Goal: Check status: Check status

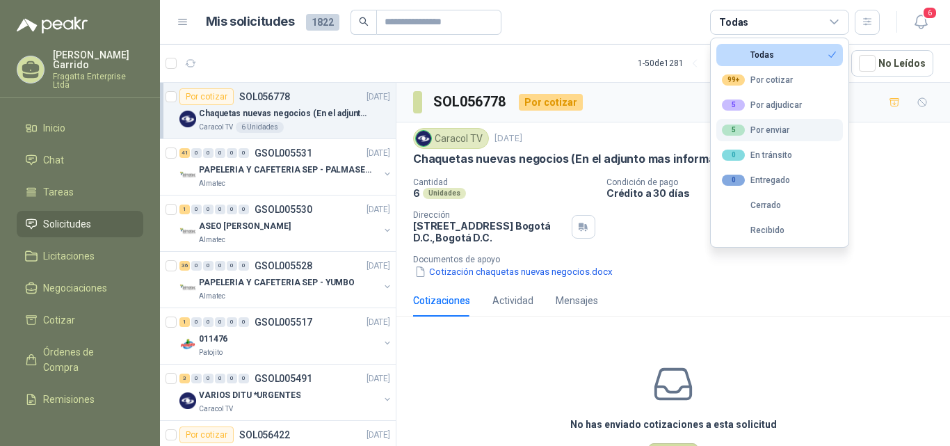
scroll to position [15, 0]
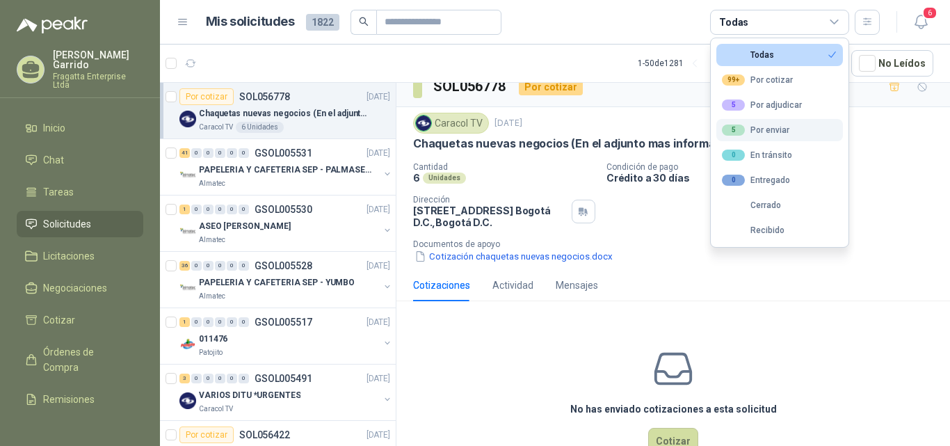
click at [760, 127] on div "5 Por enviar" at bounding box center [755, 129] width 67 height 11
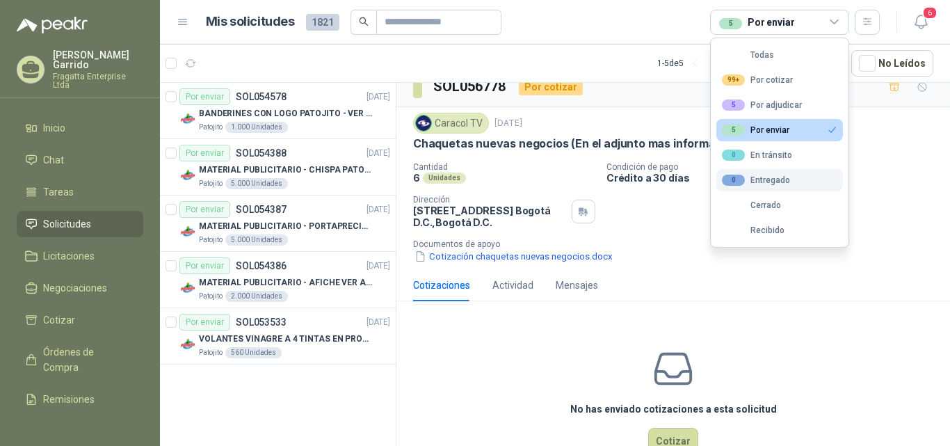
click at [773, 177] on div "0 Entregado" at bounding box center [756, 179] width 68 height 11
click at [792, 120] on button "5 Por enviar" at bounding box center [779, 130] width 127 height 22
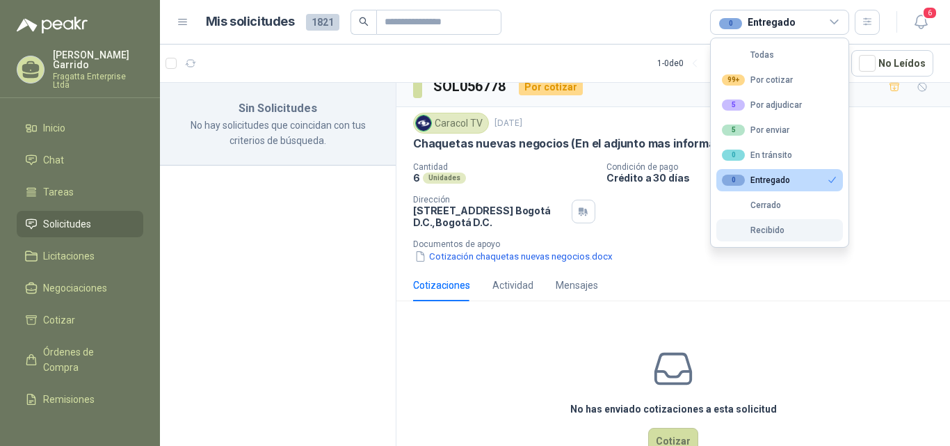
click at [781, 225] on div "Recibido" at bounding box center [753, 230] width 63 height 10
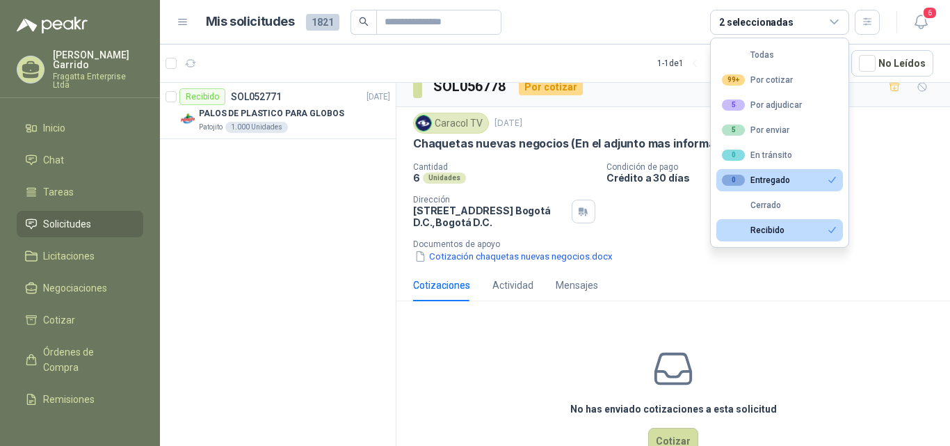
click at [793, 183] on button "0 Entregado" at bounding box center [779, 180] width 127 height 22
click at [788, 234] on button "Recibido" at bounding box center [779, 230] width 127 height 22
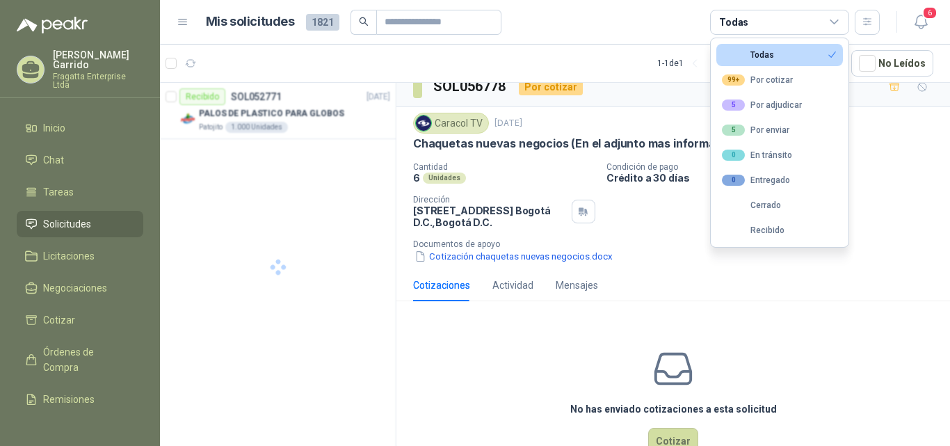
click at [762, 51] on div "Todas" at bounding box center [748, 55] width 52 height 10
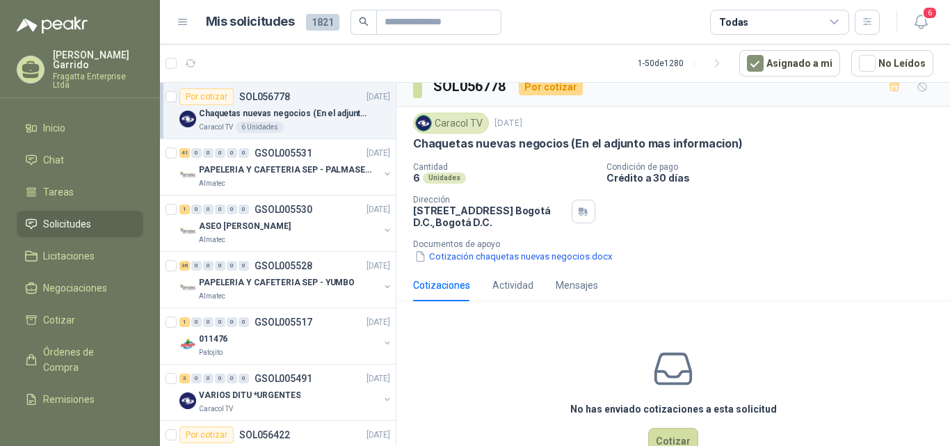
click at [770, 19] on div "Todas" at bounding box center [779, 22] width 139 height 25
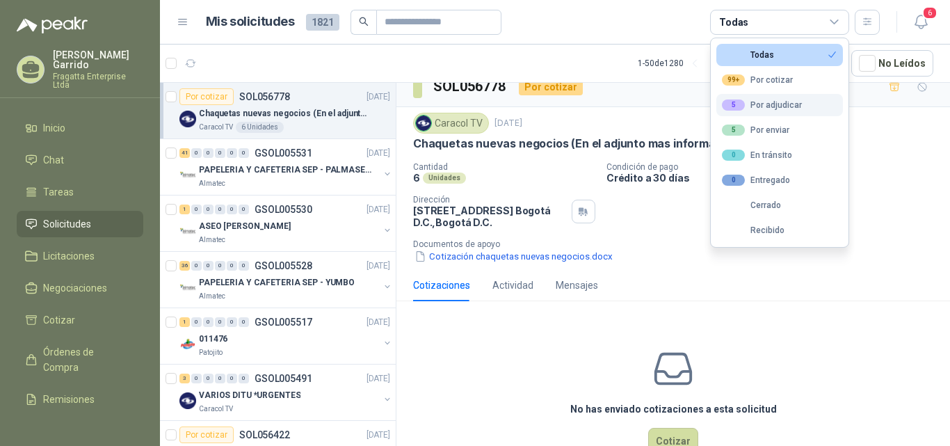
click at [777, 99] on div "5 Por adjudicar" at bounding box center [762, 104] width 80 height 11
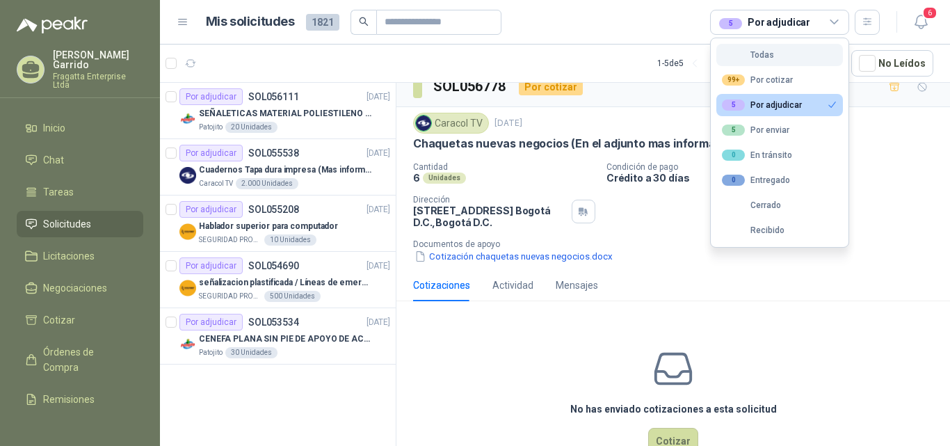
click at [764, 49] on button "Todas" at bounding box center [779, 55] width 127 height 22
